Goal: Navigation & Orientation: Find specific page/section

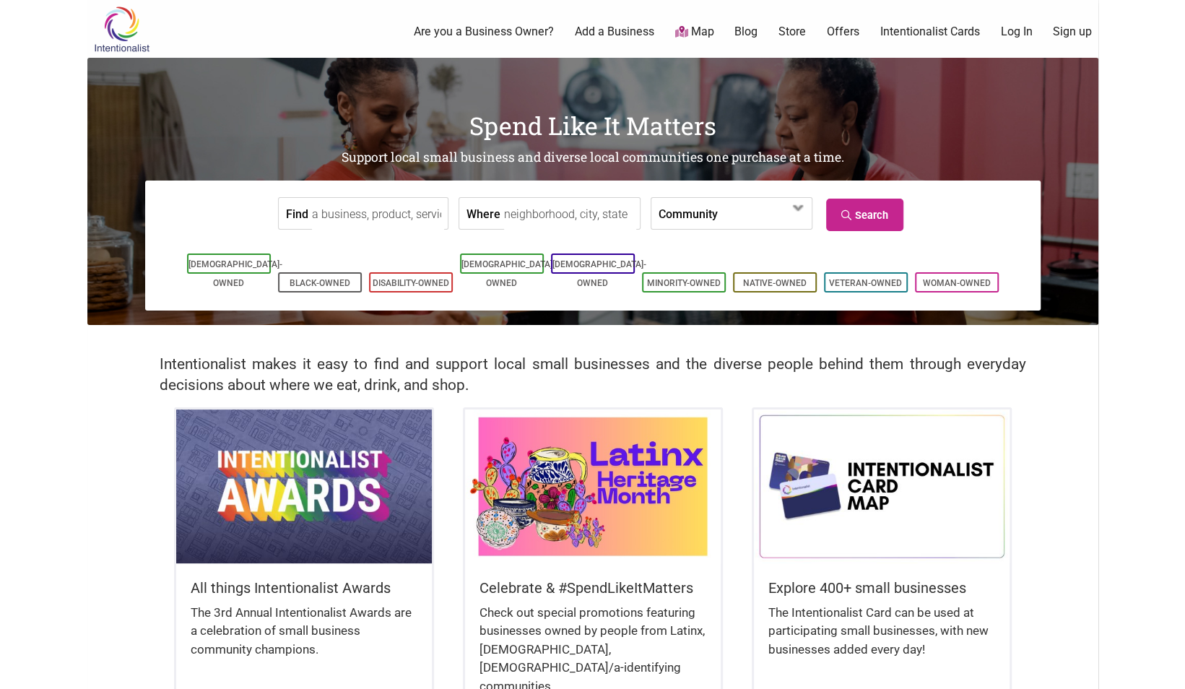
click at [698, 35] on link "Map" at bounding box center [694, 32] width 39 height 17
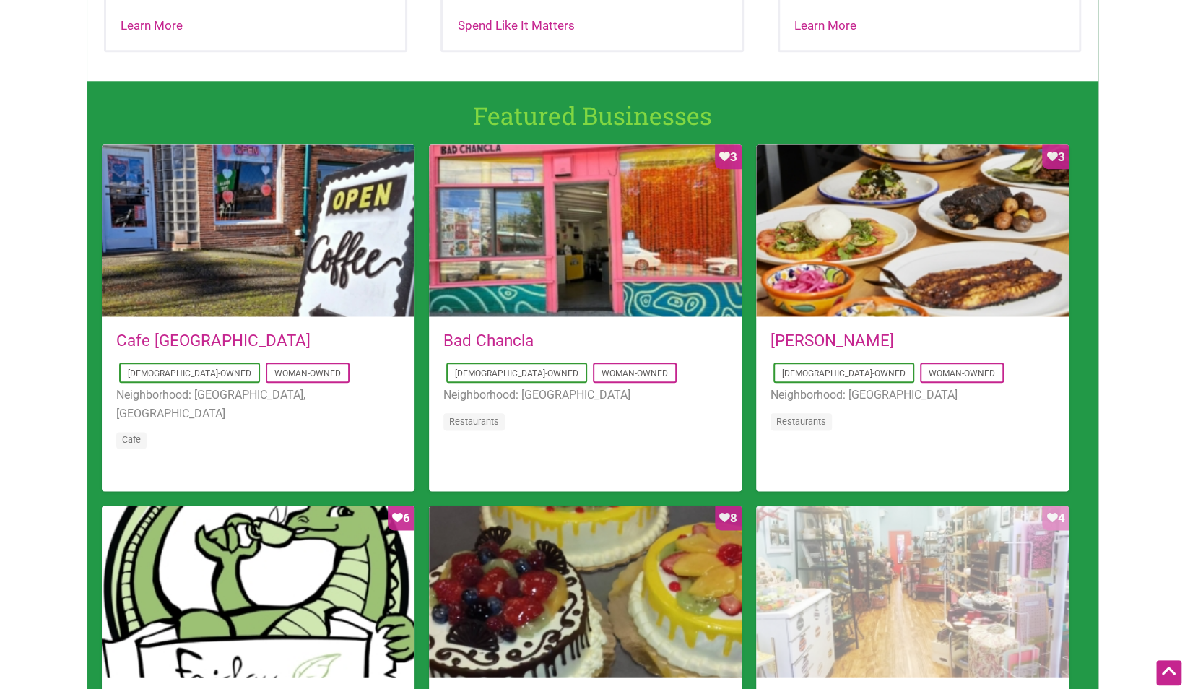
scroll to position [903, 0]
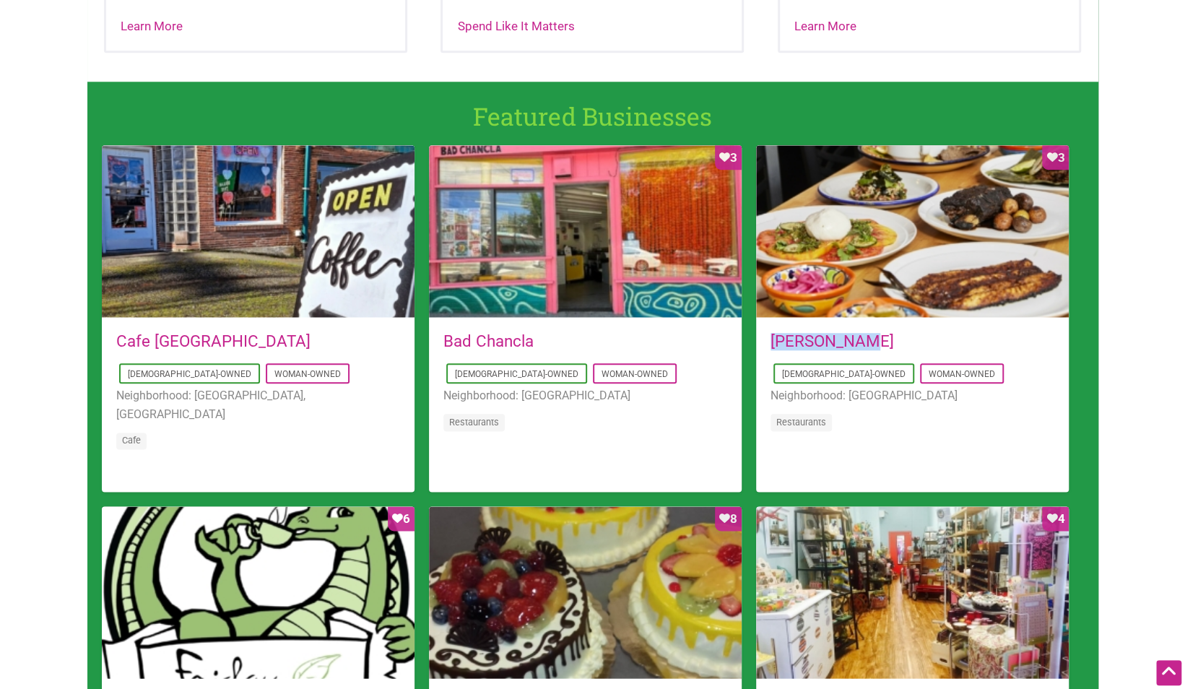
drag, startPoint x: 880, startPoint y: 335, endPoint x: 763, endPoint y: 330, distance: 117.1
click at [763, 330] on div "[DATE] 13:07:02 [PERSON_NAME] [DEMOGRAPHIC_DATA]-Owned Woman-Owned Neighborhood…" at bounding box center [912, 392] width 313 height 146
copy link "[PERSON_NAME]"
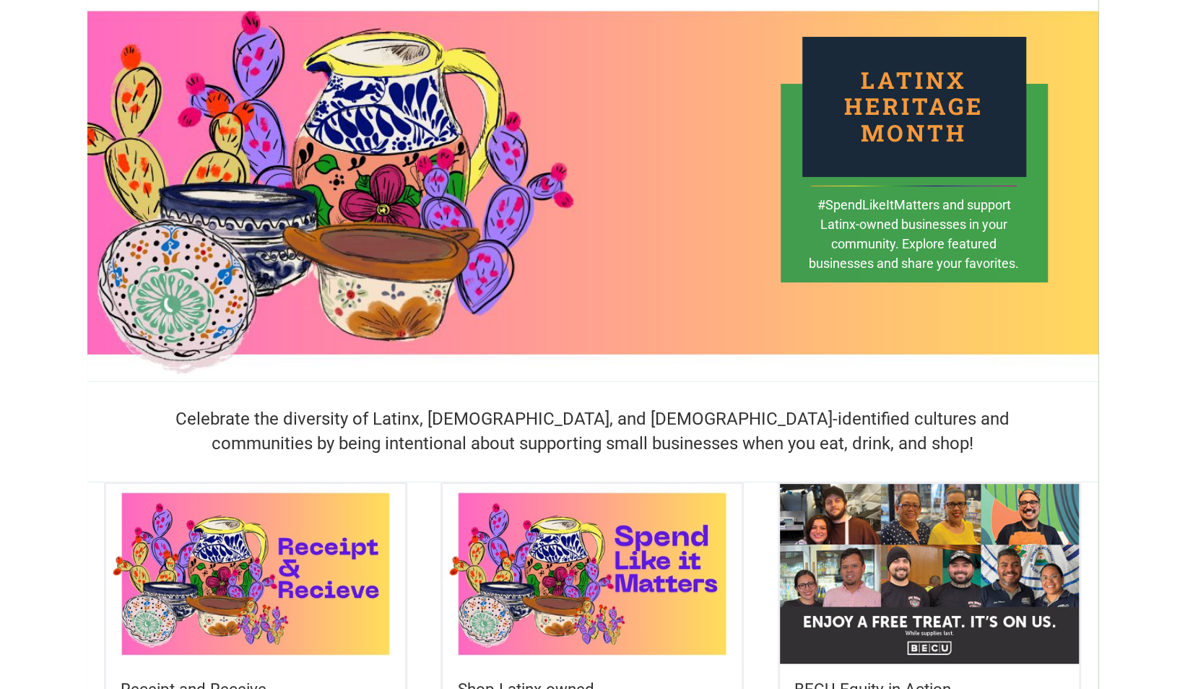
scroll to position [0, 0]
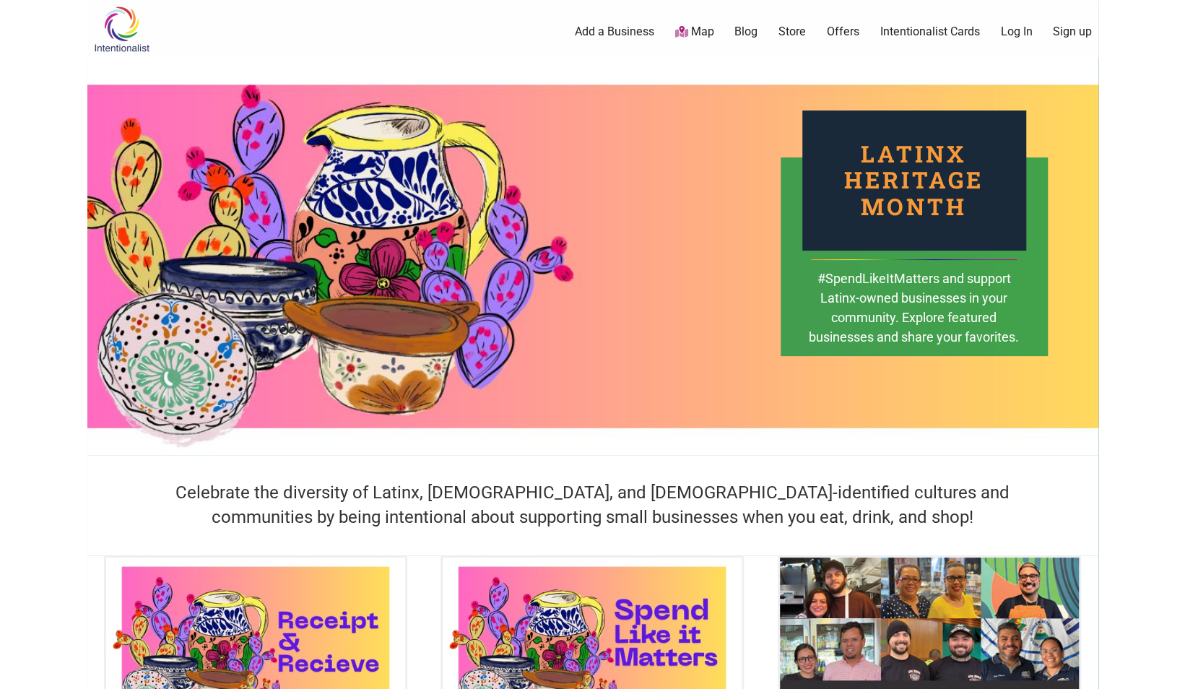
click at [142, 29] on img at bounding box center [121, 29] width 69 height 47
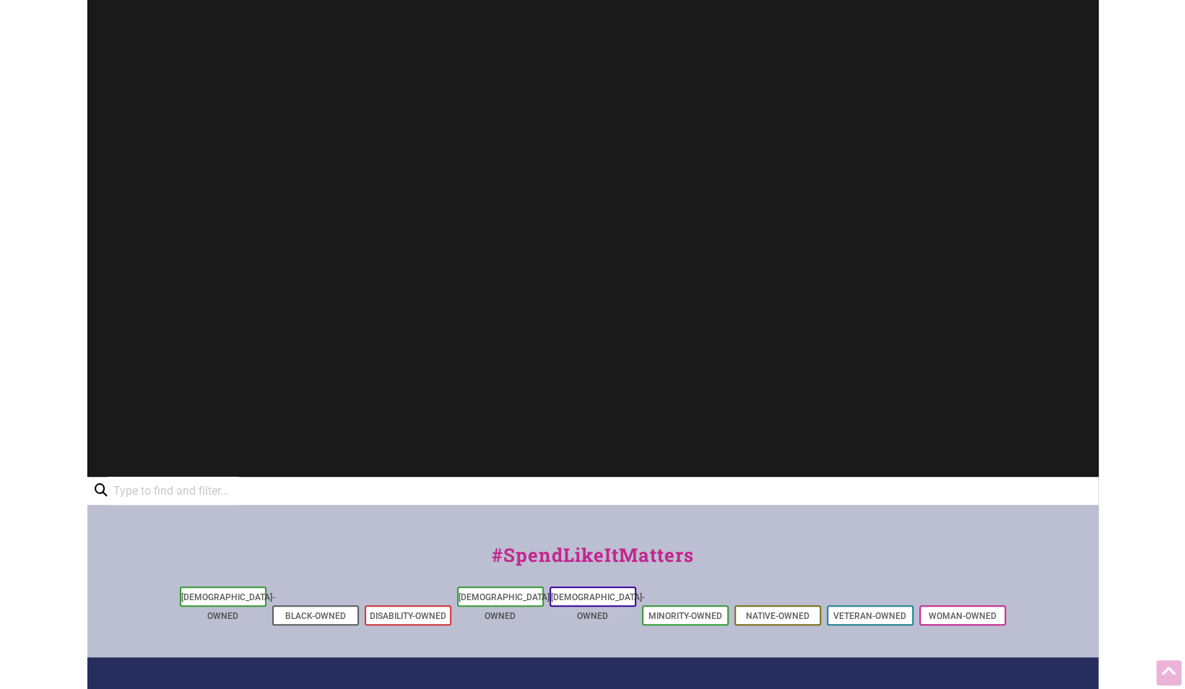
scroll to position [441, 0]
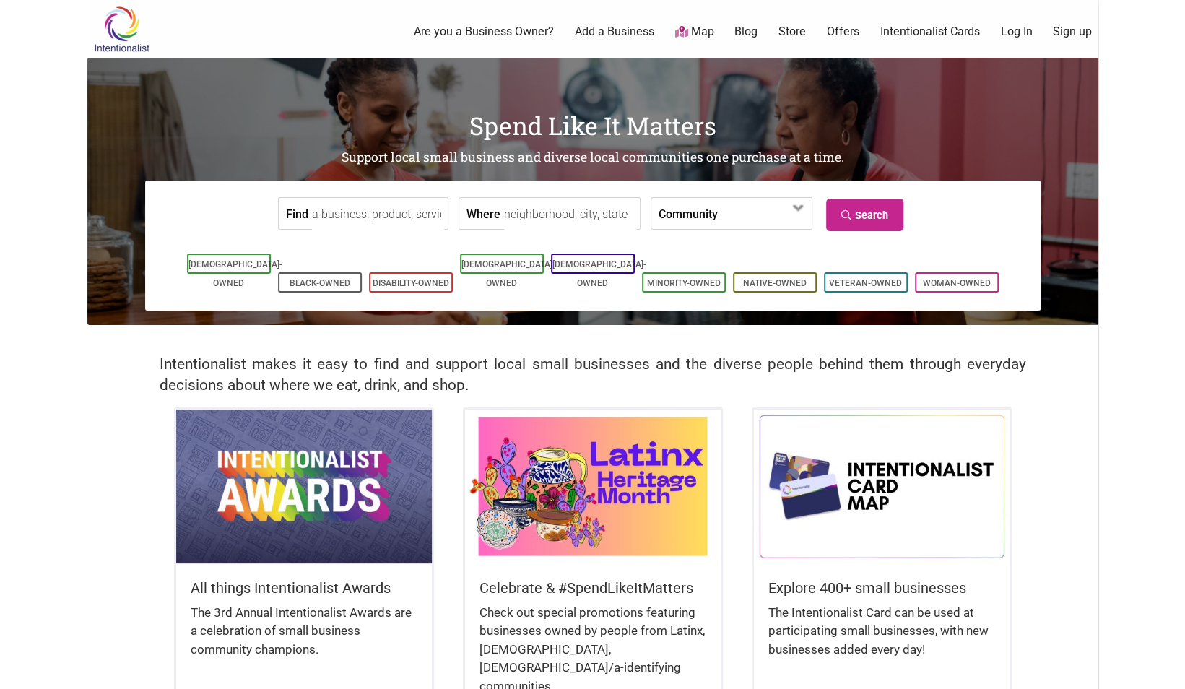
drag, startPoint x: 0, startPoint y: 0, endPoint x: 962, endPoint y: 203, distance: 983.4
drag, startPoint x: 962, startPoint y: 203, endPoint x: 528, endPoint y: 264, distance: 438.4
click at [528, 264] on link "[DEMOGRAPHIC_DATA]-Owned" at bounding box center [509, 273] width 94 height 29
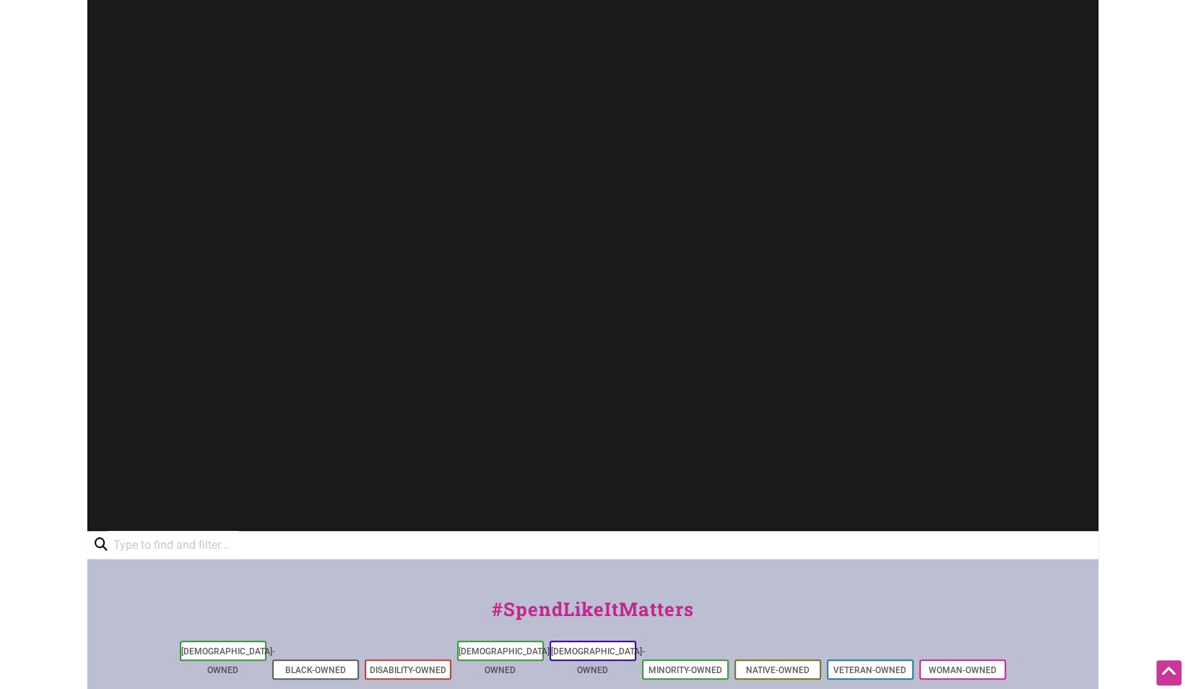
scroll to position [542, 0]
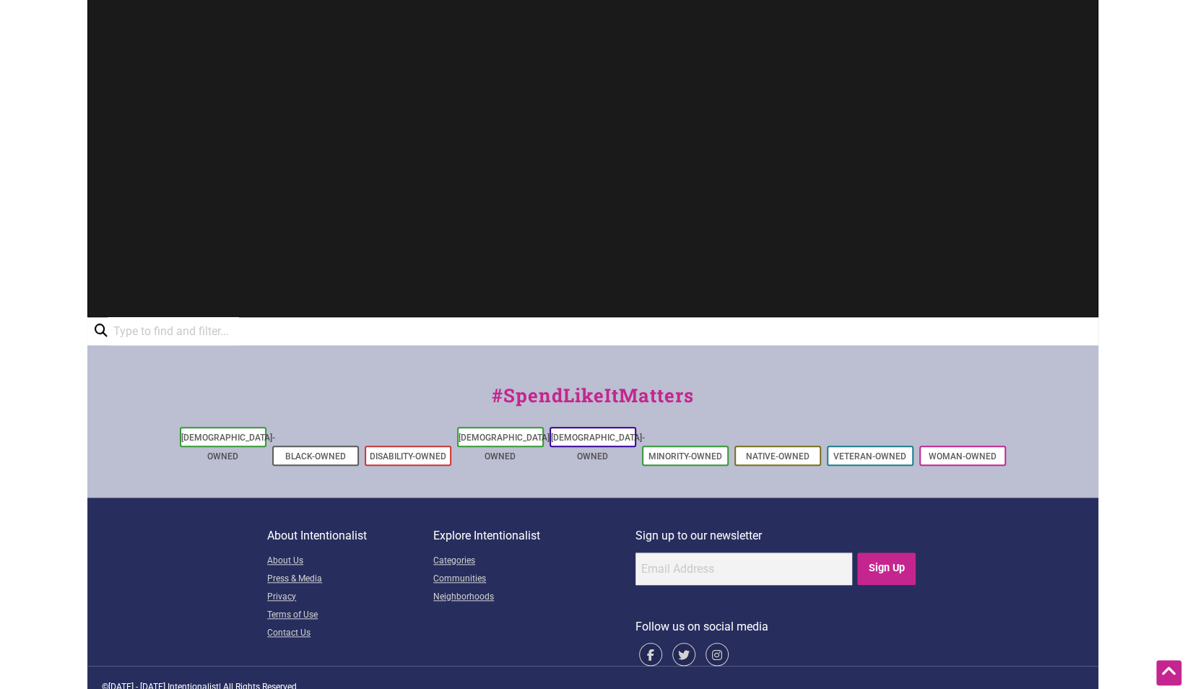
click at [514, 242] on div at bounding box center [592, 35] width 1011 height 563
